Goal: Transaction & Acquisition: Obtain resource

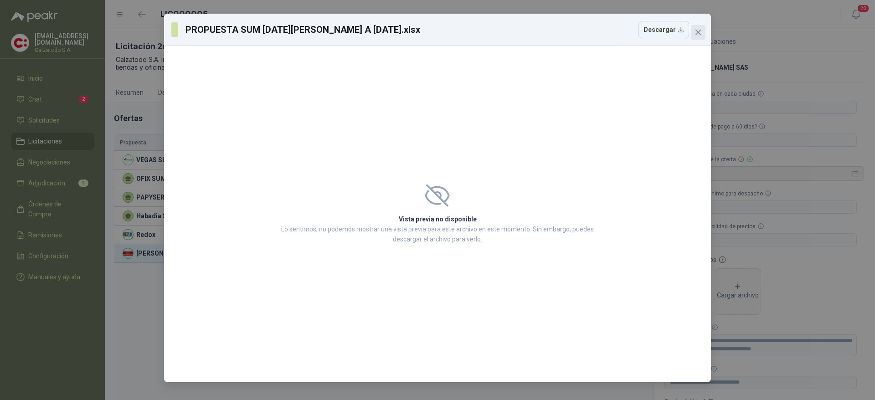
click at [701, 31] on icon "close" at bounding box center [698, 32] width 7 height 7
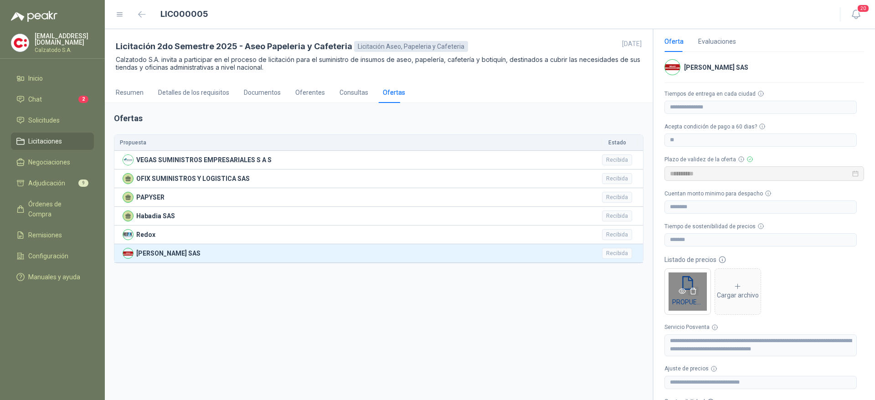
click at [694, 288] on icon "delete" at bounding box center [693, 291] width 6 height 6
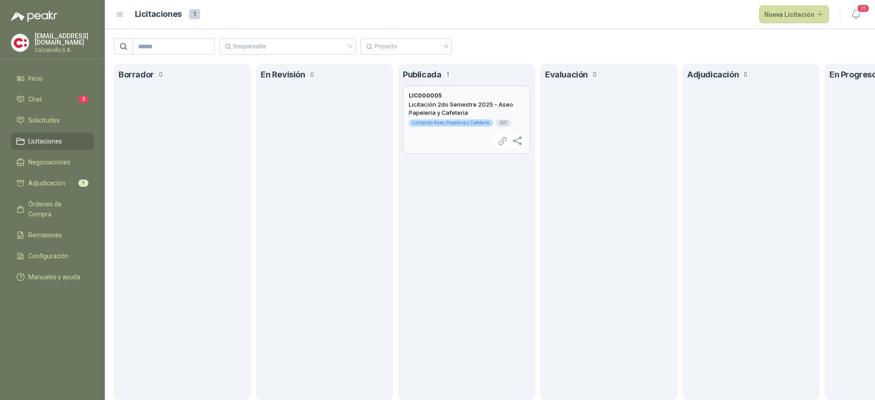
click at [466, 100] on h2 "Licitación 2do Semestre 2025 - Aseo Papeleria y Cafeteria" at bounding box center [467, 108] width 116 height 16
click at [432, 119] on div "Licitación Aseo, Papeleria y Cafeteria" at bounding box center [451, 122] width 84 height 7
click at [432, 128] on div "Licitación 2do Semestre 2025 - Aseo Papeleria y Cafeteria Licitación Aseo, Pape…" at bounding box center [467, 114] width 116 height 29
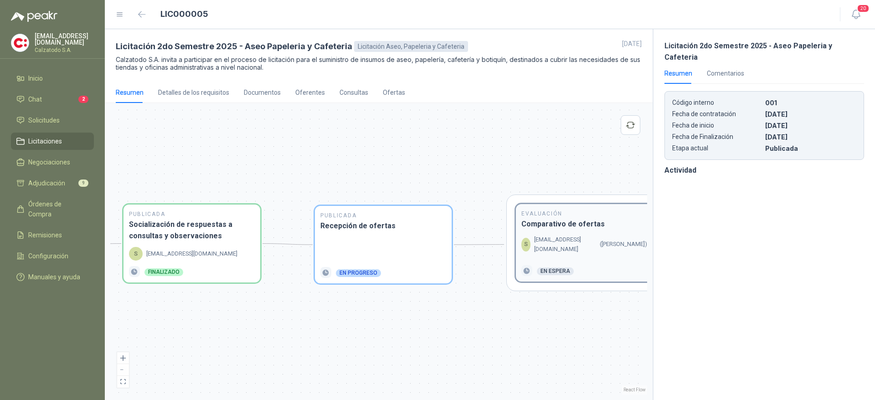
drag, startPoint x: 584, startPoint y: 252, endPoint x: 519, endPoint y: 257, distance: 64.9
click at [519, 257] on div "Evaluación Comparativo de ofertas S [EMAIL_ADDRESS][DOMAIN_NAME] ( [PERSON_NAME…" at bounding box center [584, 242] width 137 height 77
click at [573, 252] on p "[EMAIL_ADDRESS][DOMAIN_NAME]" at bounding box center [565, 244] width 62 height 19
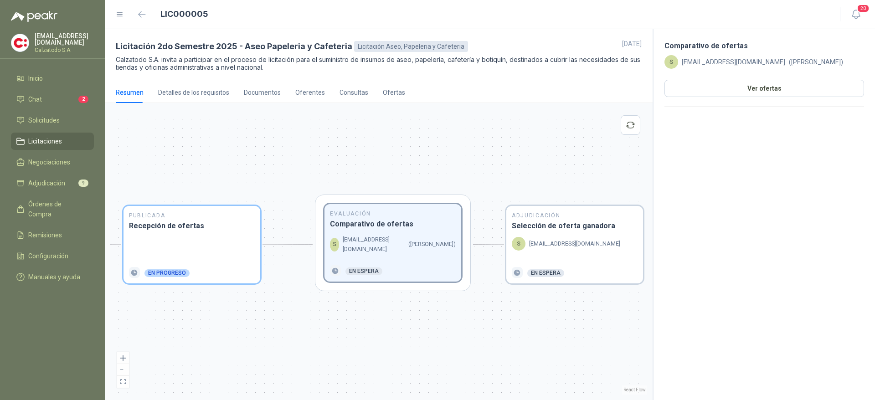
click at [573, 252] on div "S [EMAIL_ADDRESS][DOMAIN_NAME]" at bounding box center [575, 249] width 126 height 25
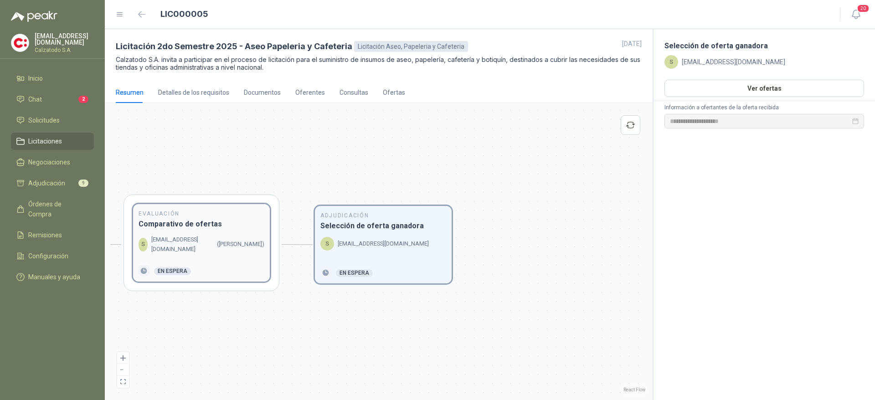
click at [179, 254] on div "S [EMAIL_ADDRESS][DOMAIN_NAME] ( [PERSON_NAME] )" at bounding box center [202, 244] width 126 height 19
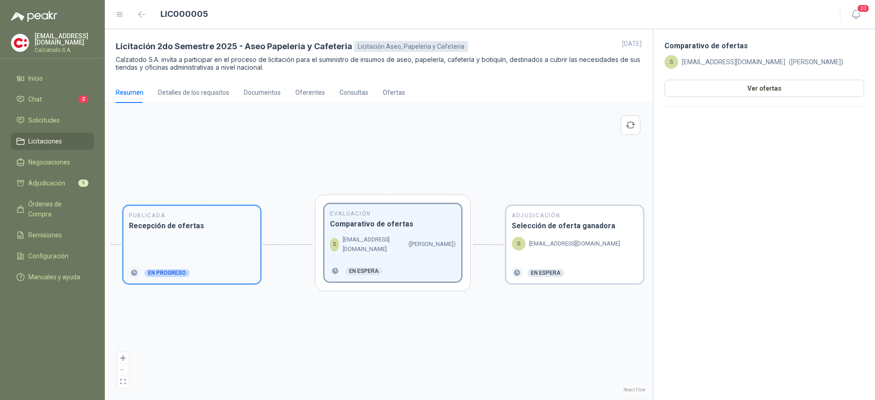
click at [191, 252] on div at bounding box center [192, 249] width 126 height 25
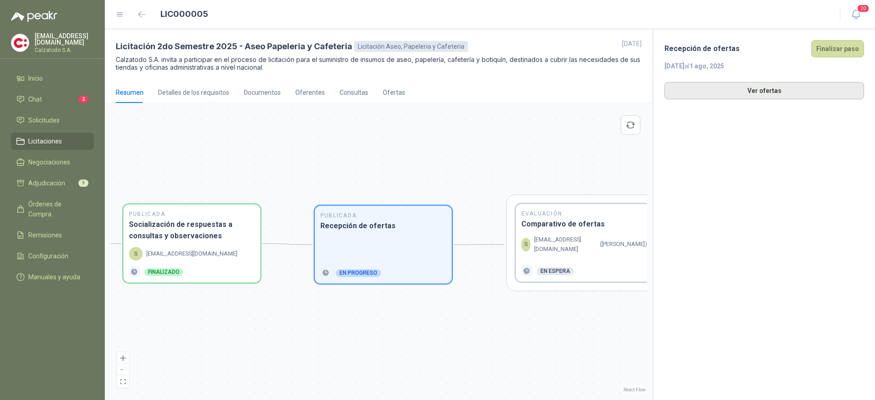
click at [730, 98] on button "Ver ofertas" at bounding box center [765, 90] width 200 height 17
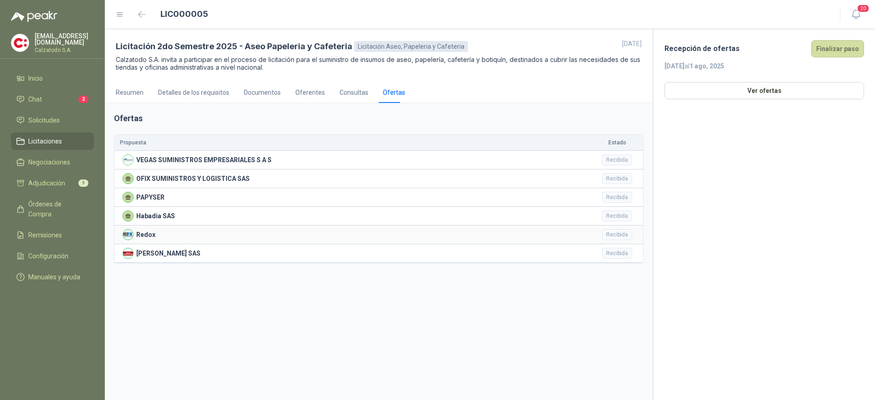
click at [622, 232] on div "Recibida" at bounding box center [617, 234] width 30 height 11
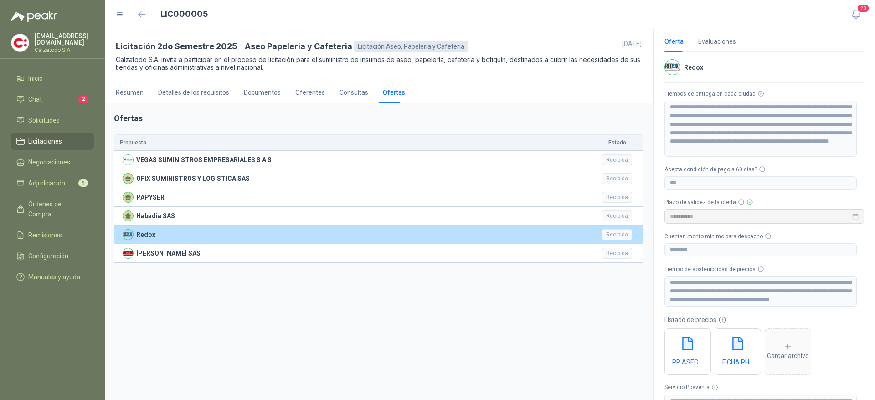
click at [129, 233] on img at bounding box center [128, 235] width 10 height 10
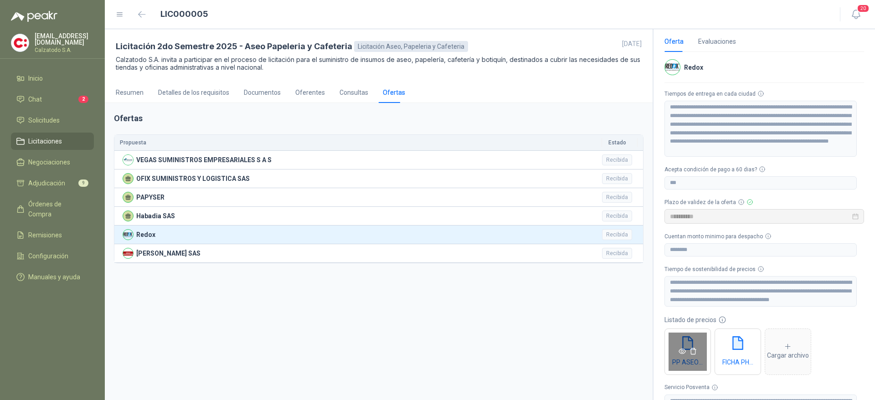
click at [681, 349] on icon "eye" at bounding box center [682, 351] width 7 height 7
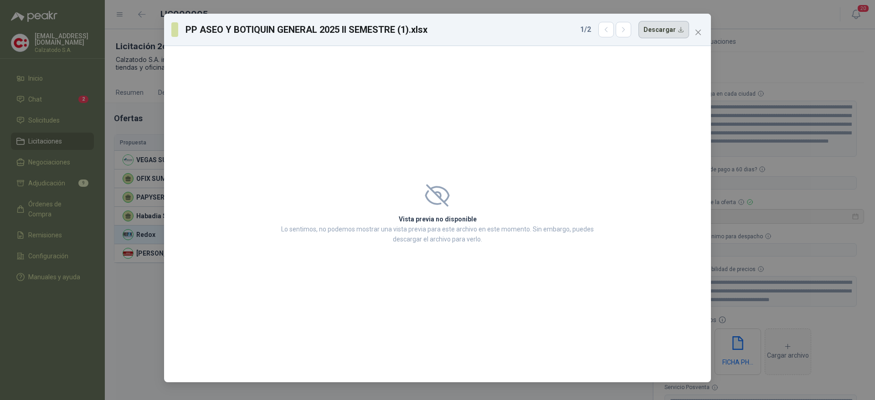
click at [659, 31] on button "Descargar" at bounding box center [664, 29] width 51 height 17
click at [675, 30] on button "Descargar" at bounding box center [664, 29] width 51 height 17
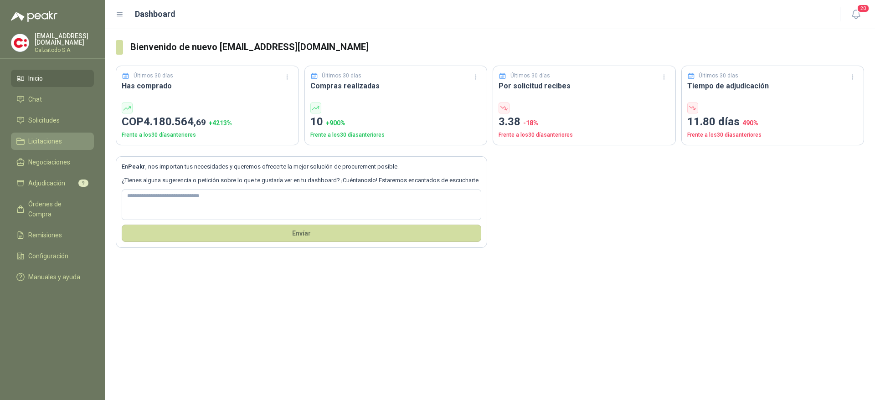
click at [33, 137] on span "Licitaciones" at bounding box center [45, 141] width 34 height 10
click at [50, 139] on span "Licitaciones" at bounding box center [45, 141] width 34 height 10
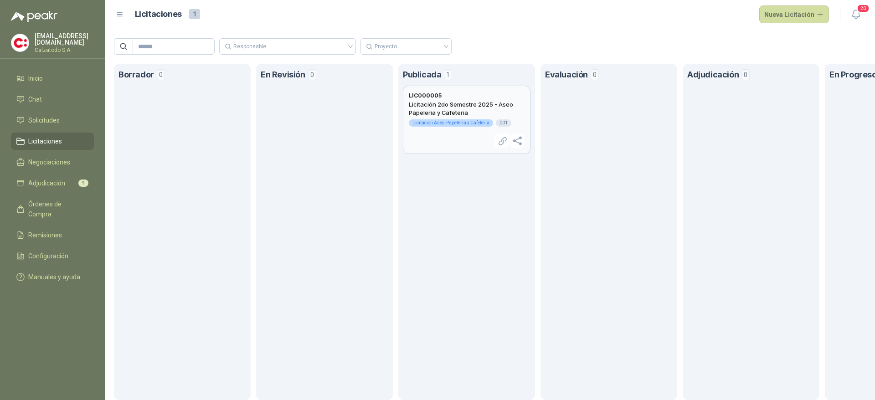
click at [443, 101] on h2 "Licitación 2do Semestre 2025 - Aseo Papeleria y Cafeteria" at bounding box center [467, 108] width 116 height 16
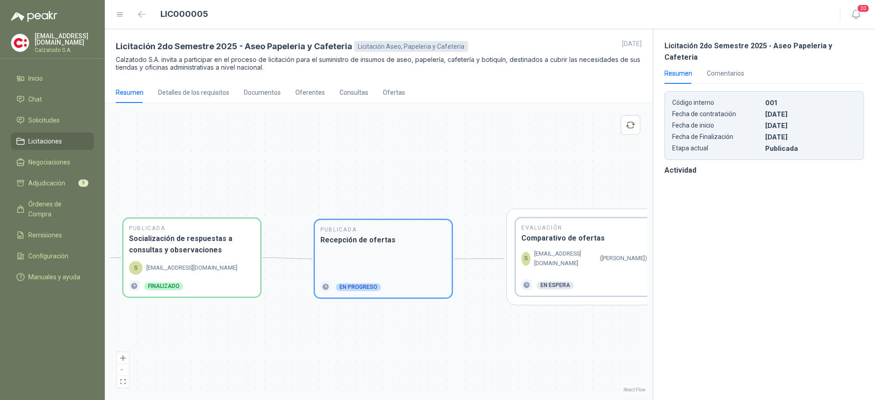
click at [411, 256] on div at bounding box center [383, 263] width 126 height 25
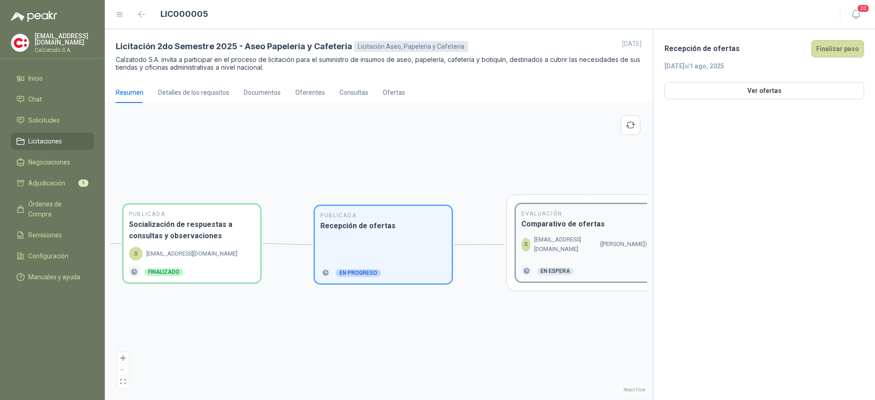
click at [565, 253] on p "[EMAIL_ADDRESS][DOMAIN_NAME]" at bounding box center [565, 244] width 62 height 19
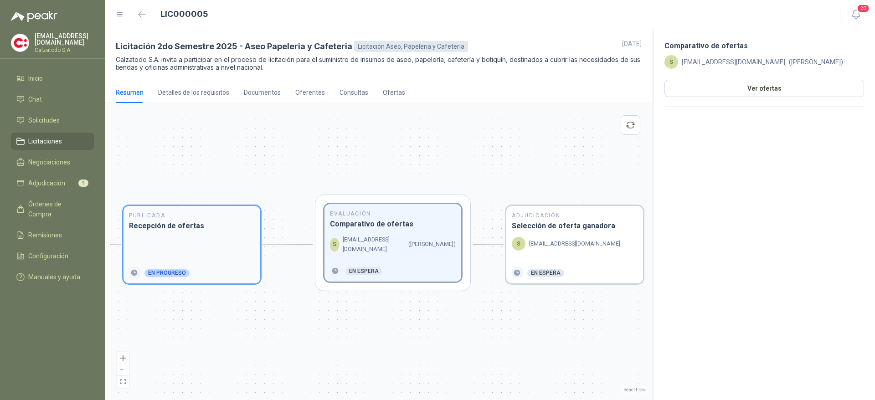
click at [247, 249] on div at bounding box center [192, 249] width 126 height 25
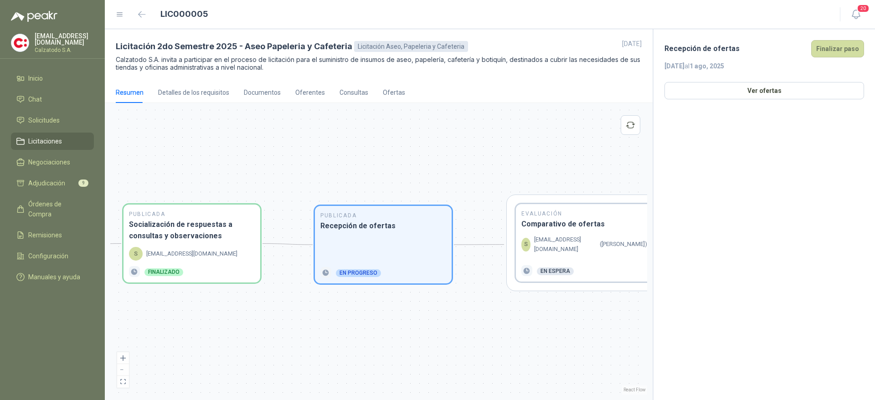
click at [780, 80] on div "Recepción de ofertas Finalizar paso 22 jul, 2025 al 1 ago, 2025 Ver ofertas" at bounding box center [765, 69] width 200 height 59
click at [780, 89] on button "Ver ofertas" at bounding box center [765, 90] width 200 height 17
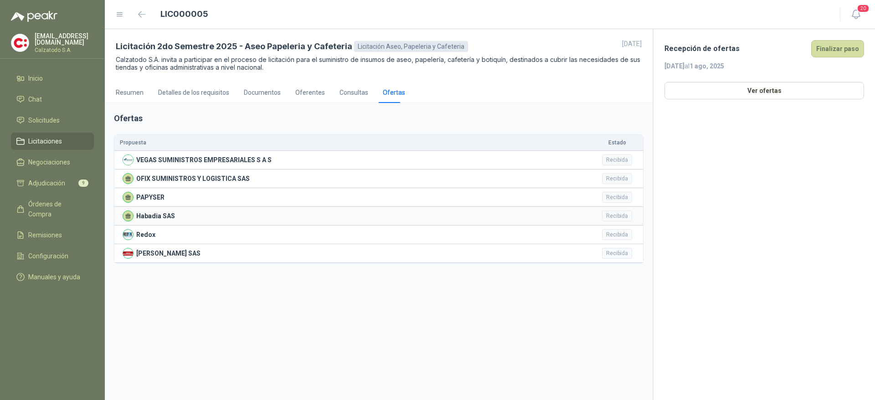
click at [159, 215] on p "Habadia SAS" at bounding box center [155, 216] width 39 height 10
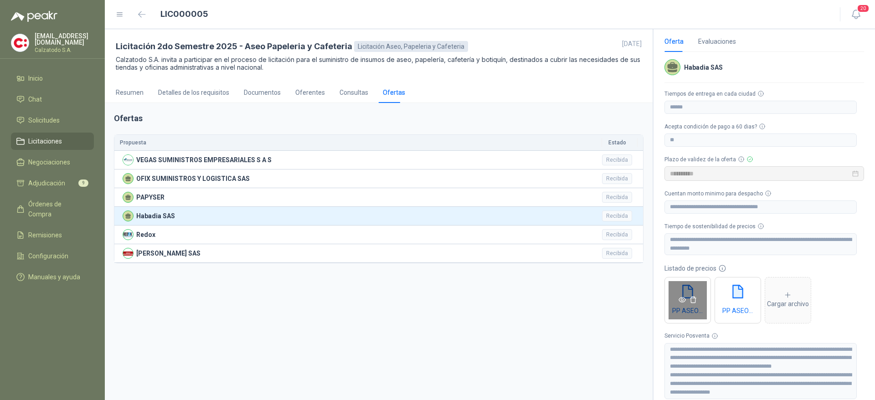
click at [683, 314] on div "PP ASEO Y BOTIQUIN GENERAL 2025 II SEMESTRE.xlsx" at bounding box center [688, 300] width 46 height 46
click at [681, 299] on icon "eye" at bounding box center [682, 299] width 7 height 7
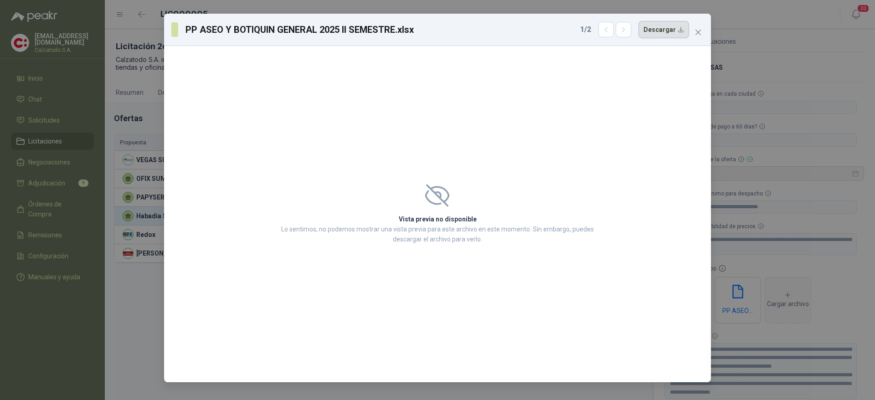
click at [656, 32] on button "Descargar" at bounding box center [664, 29] width 51 height 17
click at [697, 33] on icon "close" at bounding box center [698, 32] width 7 height 7
